Goal: Information Seeking & Learning: Understand process/instructions

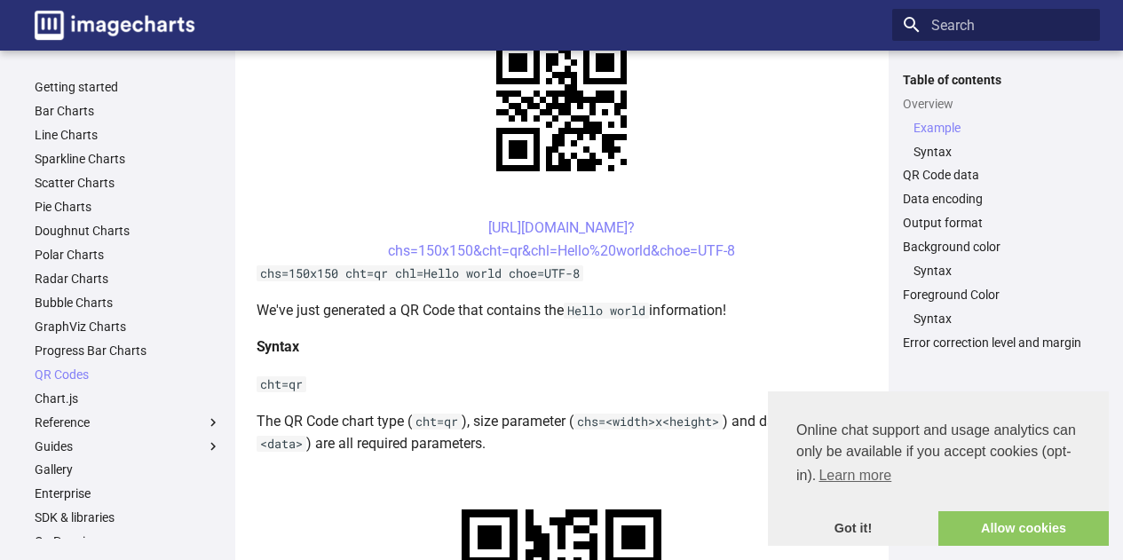
scroll to position [444, 0]
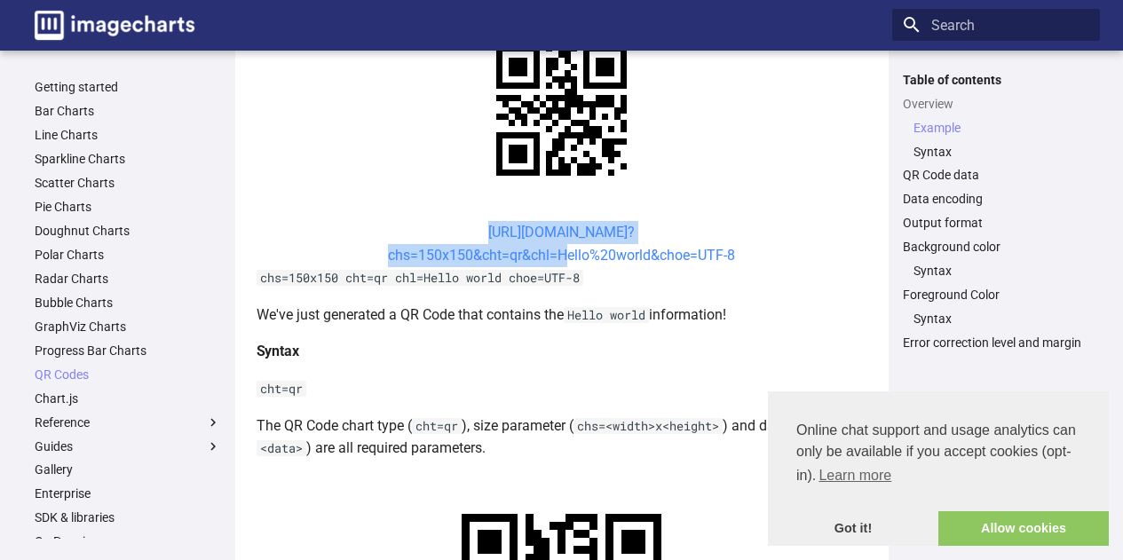
drag, startPoint x: 453, startPoint y: 229, endPoint x: 553, endPoint y: 257, distance: 104.1
click at [553, 257] on center "[URL][DOMAIN_NAME]? chs=150x150&cht=qr&chl=Hello%20world&choe=UTF-8" at bounding box center [562, 243] width 611 height 45
copy link "[URL][DOMAIN_NAME]? chs=150x150&cht=qr&chl="
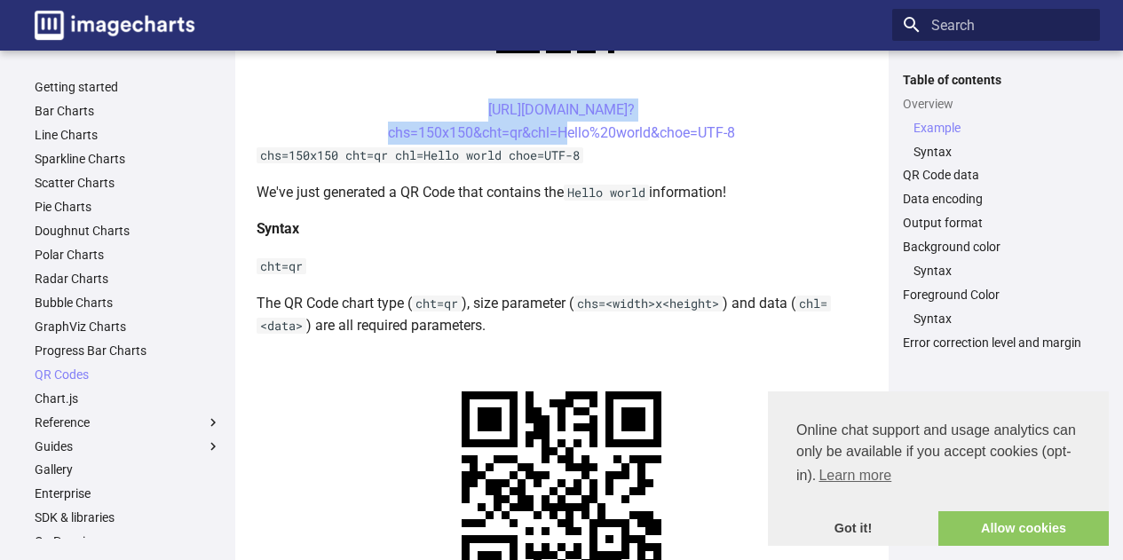
scroll to position [533, 0]
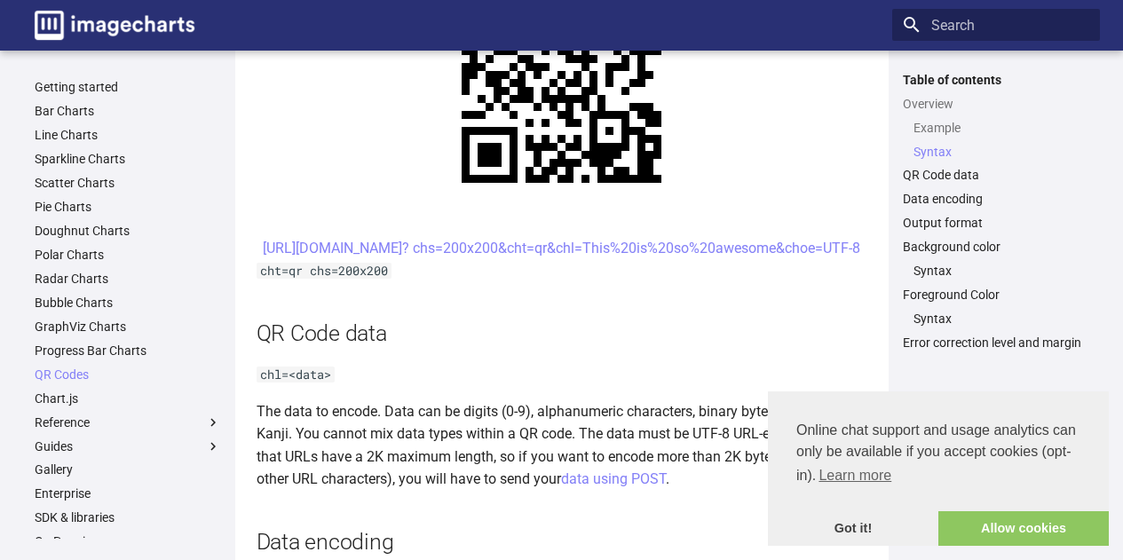
scroll to position [977, 0]
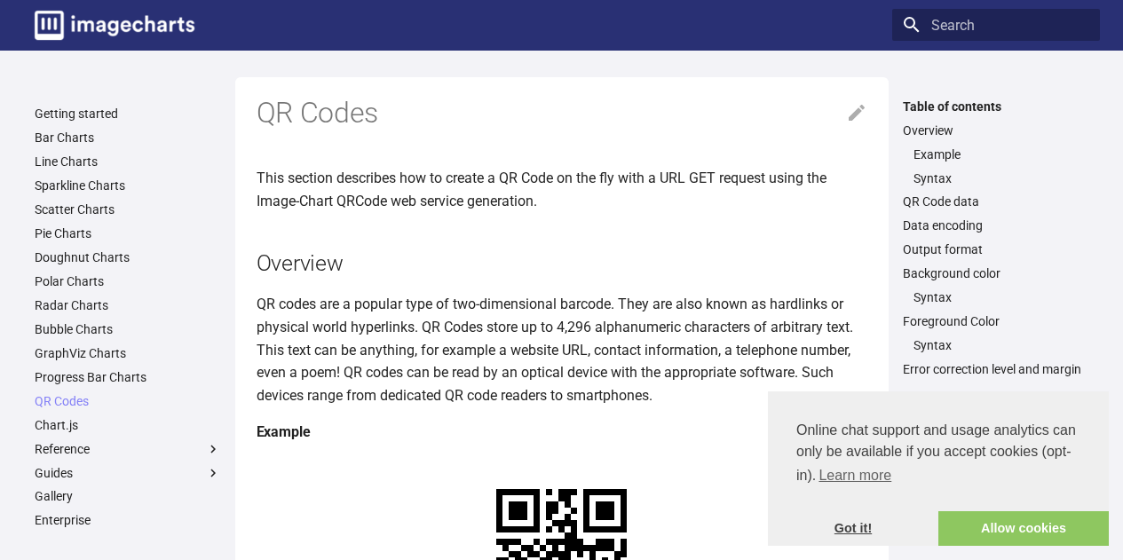
click at [866, 528] on link "Got it!" at bounding box center [853, 529] width 170 height 36
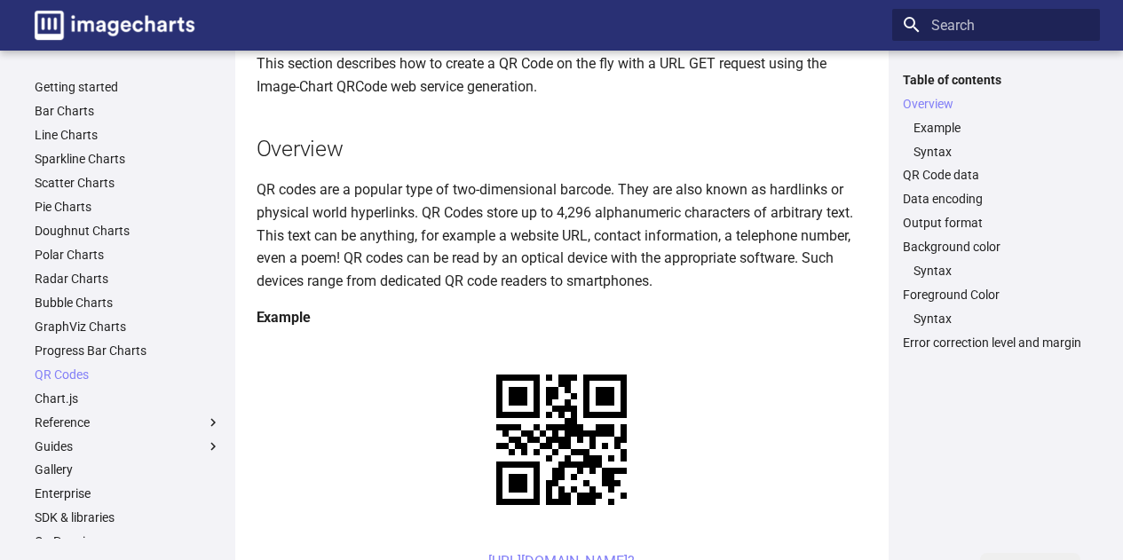
scroll to position [266, 0]
